Goal: Task Accomplishment & Management: Complete application form

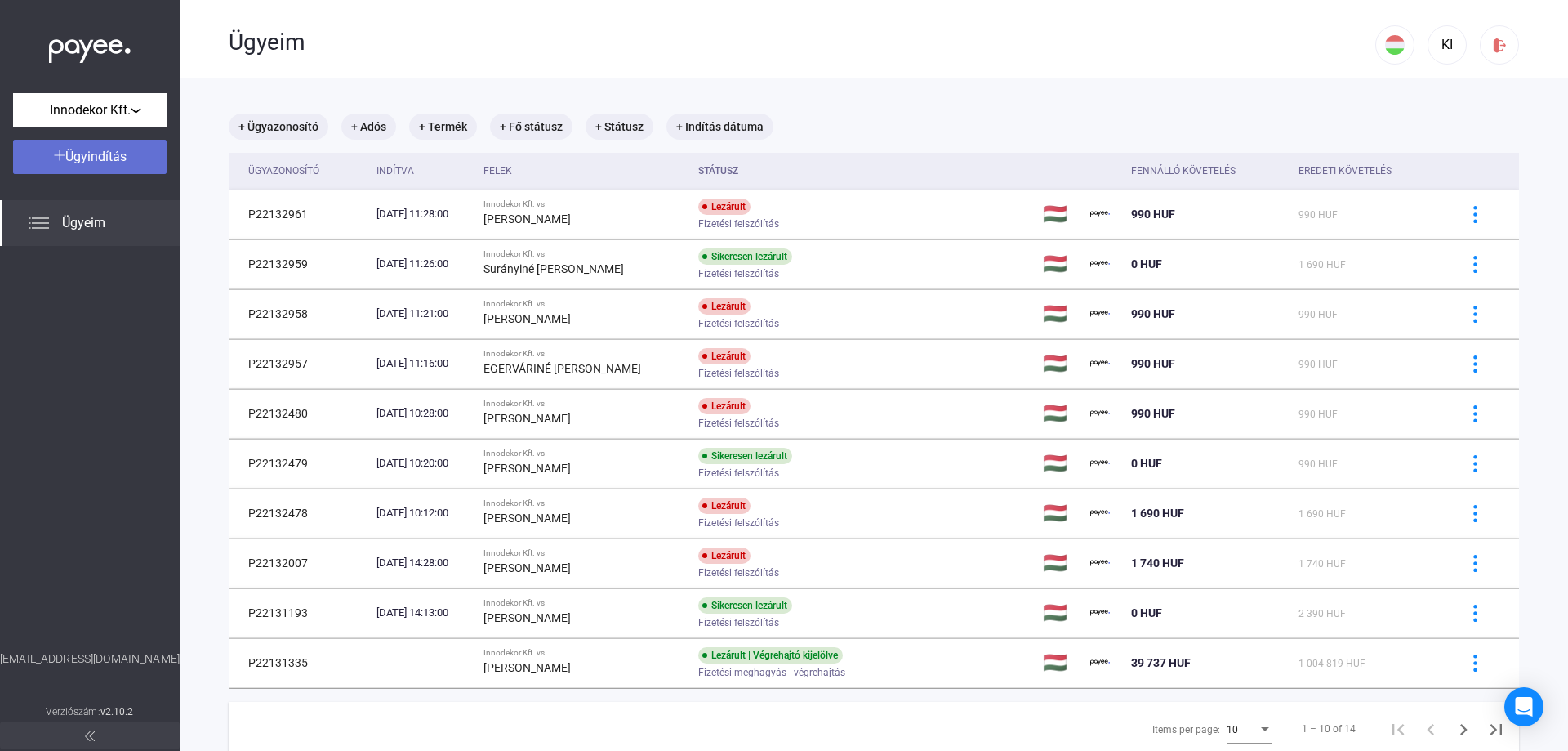
click at [90, 155] on span "Ügyindítás" at bounding box center [95, 156] width 61 height 16
